Goal: Go to known website: Access a specific website the user already knows

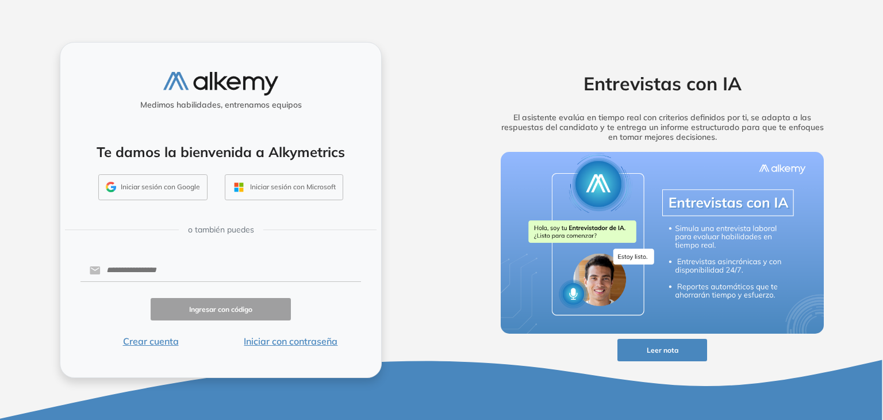
click at [182, 181] on button "Iniciar sesión con Google" at bounding box center [152, 187] width 109 height 26
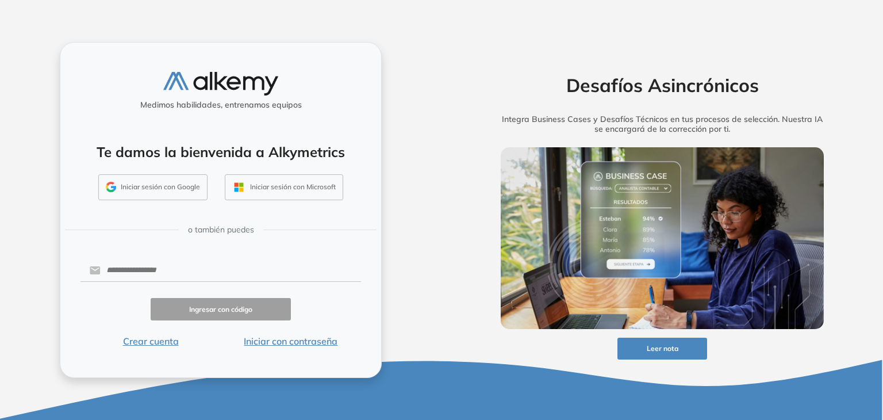
click at [142, 198] on button "Iniciar sesión con Google" at bounding box center [152, 187] width 109 height 26
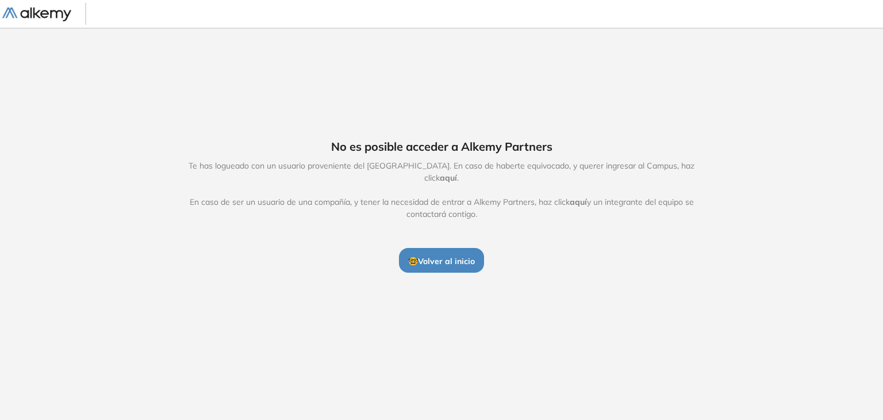
click at [457, 172] on span "aquí" at bounding box center [448, 177] width 17 height 10
